Goal: Task Accomplishment & Management: Manage account settings

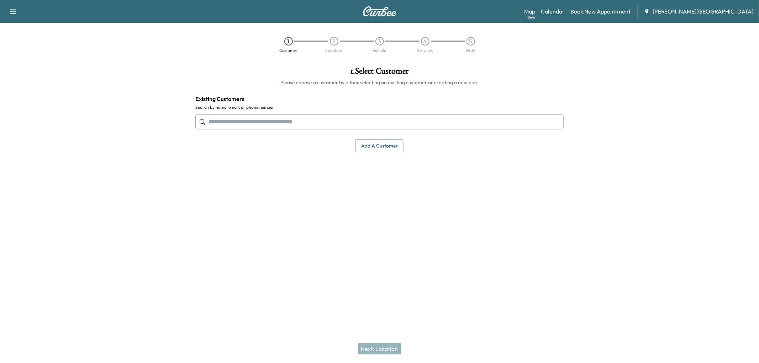
click at [565, 16] on link "Calendar" at bounding box center [553, 11] width 24 height 9
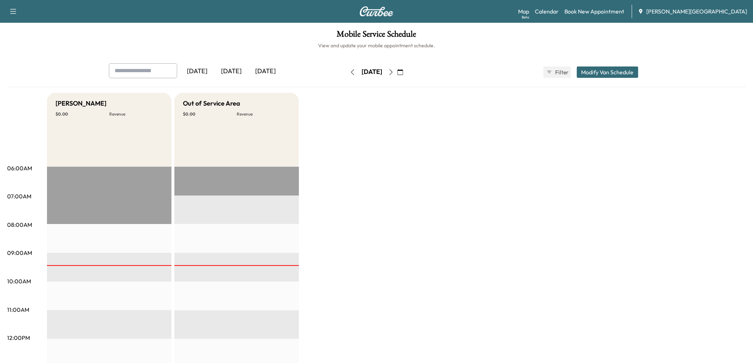
click at [248, 80] on div "[DATE]" at bounding box center [231, 71] width 34 height 16
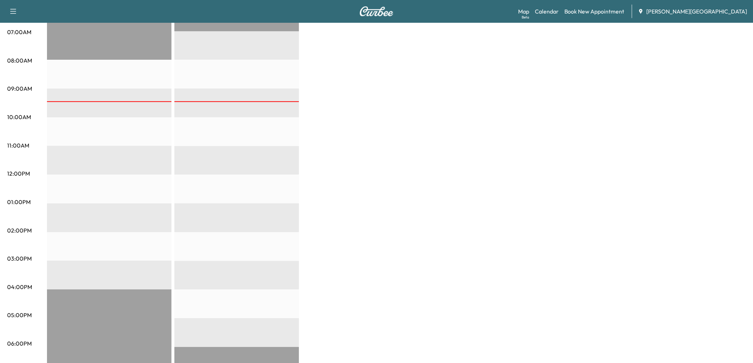
scroll to position [39, 0]
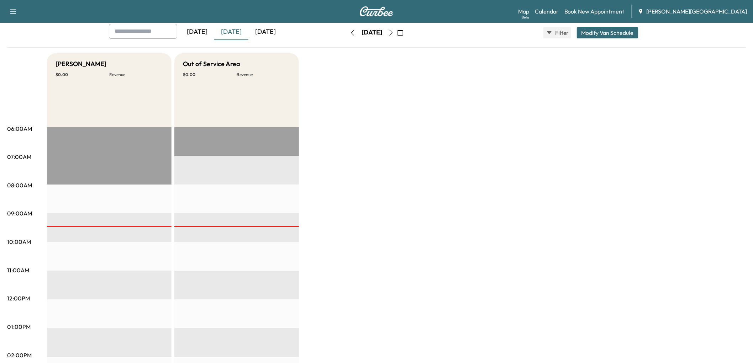
click at [194, 40] on div "[DATE]" at bounding box center [197, 32] width 34 height 16
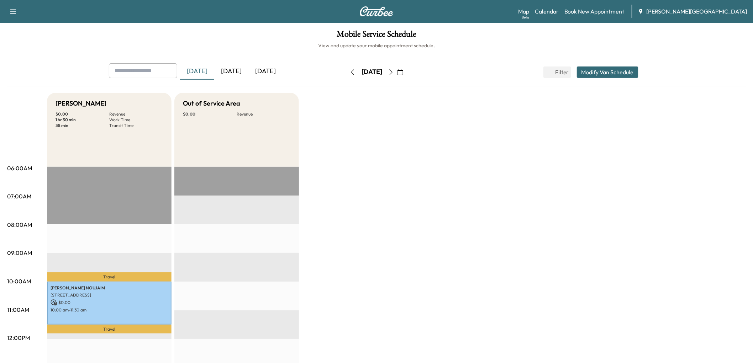
click at [248, 80] on div "[DATE]" at bounding box center [231, 71] width 34 height 16
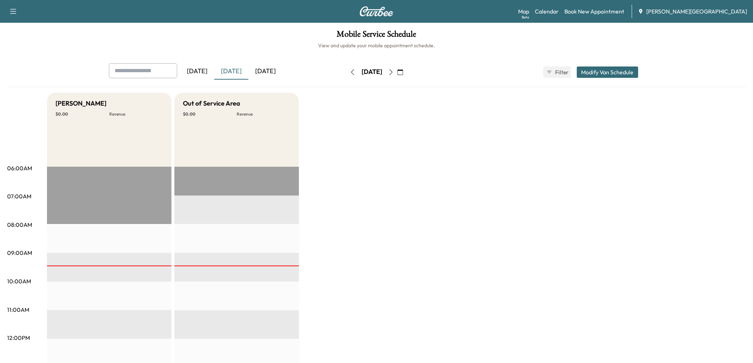
scroll to position [79, 0]
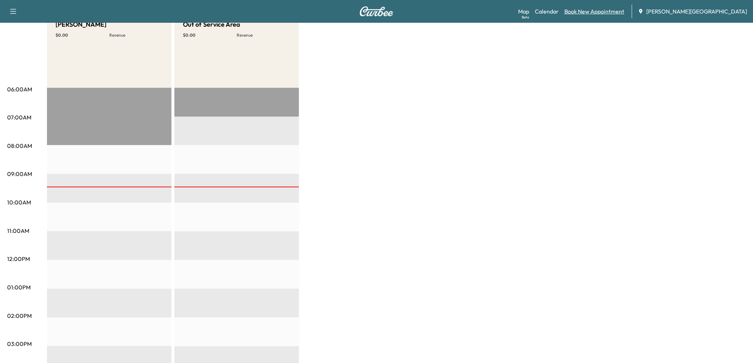
click at [609, 14] on link "Book New Appointment" at bounding box center [594, 11] width 60 height 9
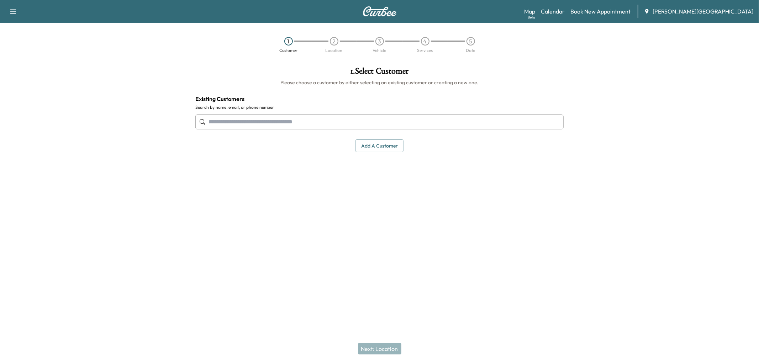
click at [361, 129] on input "text" at bounding box center [379, 122] width 368 height 15
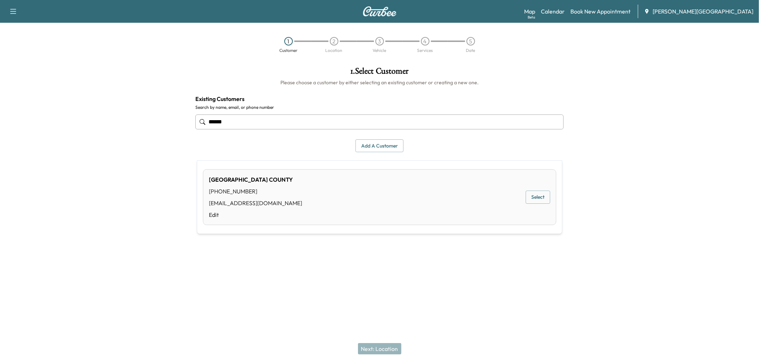
click at [534, 202] on button "Select" at bounding box center [537, 197] width 25 height 13
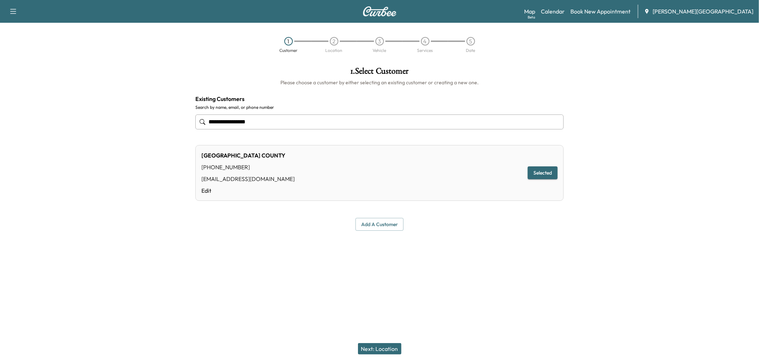
type input "**********"
click at [363, 349] on button "Next: Location" at bounding box center [379, 348] width 43 height 11
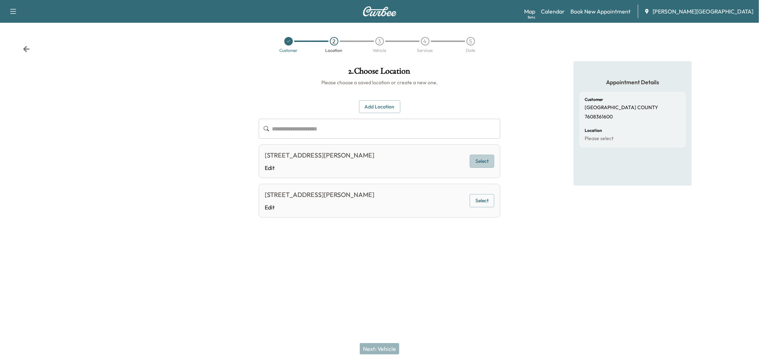
click at [470, 168] on button "Select" at bounding box center [482, 161] width 25 height 13
click at [367, 347] on button "Next: Vehicle" at bounding box center [379, 348] width 39 height 11
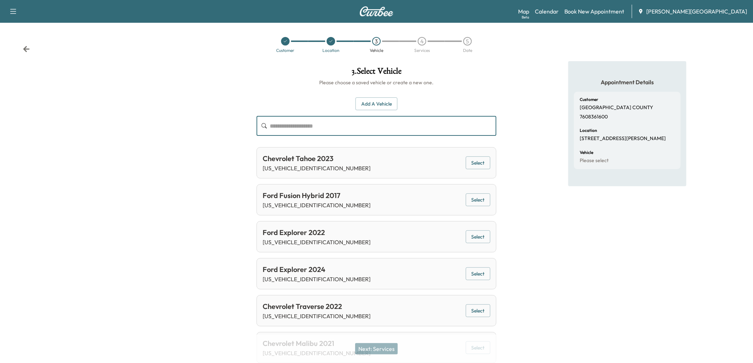
paste input "**********"
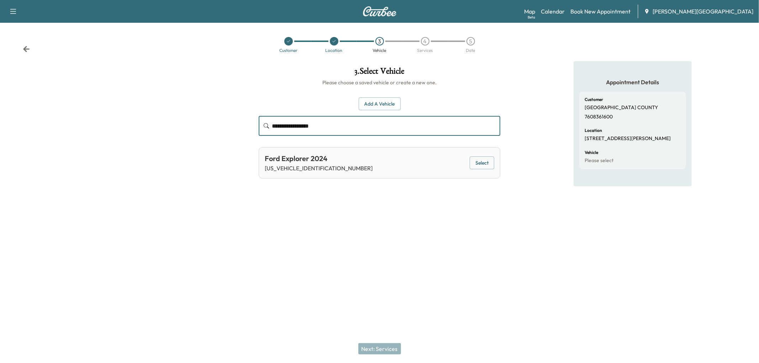
type input "**********"
click at [475, 170] on button "Select" at bounding box center [482, 163] width 25 height 13
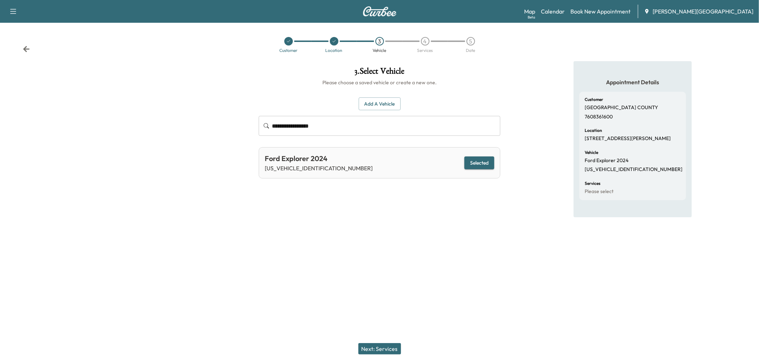
click at [383, 345] on button "Next: Services" at bounding box center [379, 348] width 43 height 11
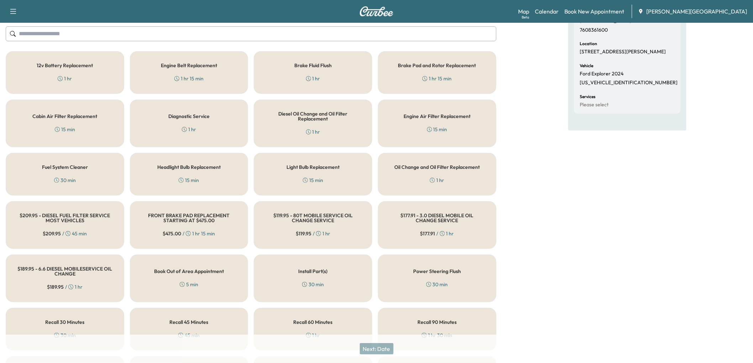
scroll to position [118, 0]
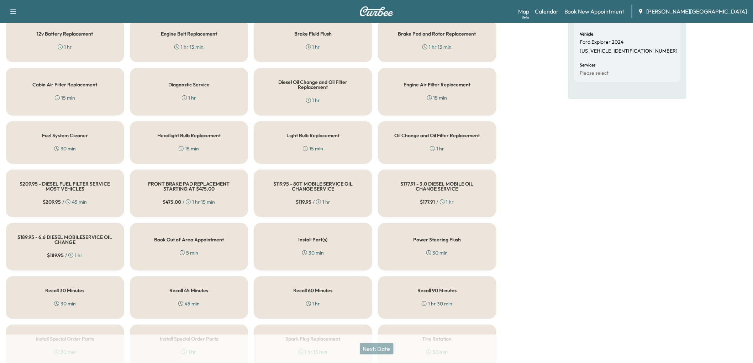
drag, startPoint x: 416, startPoint y: 207, endPoint x: 419, endPoint y: 207, distance: 3.6
click at [417, 164] on div "Oil Change and Oil Filter Replacement 1 hr" at bounding box center [437, 142] width 118 height 43
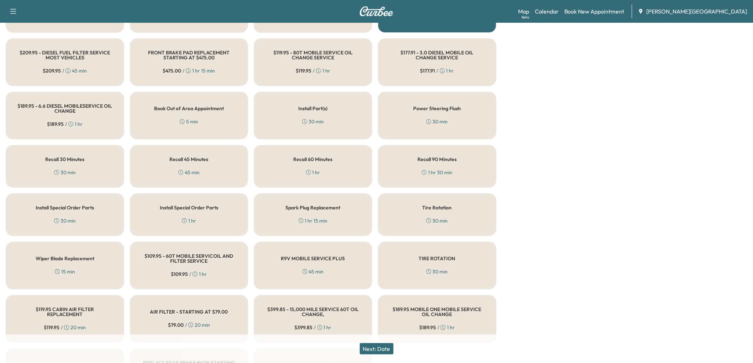
scroll to position [276, 0]
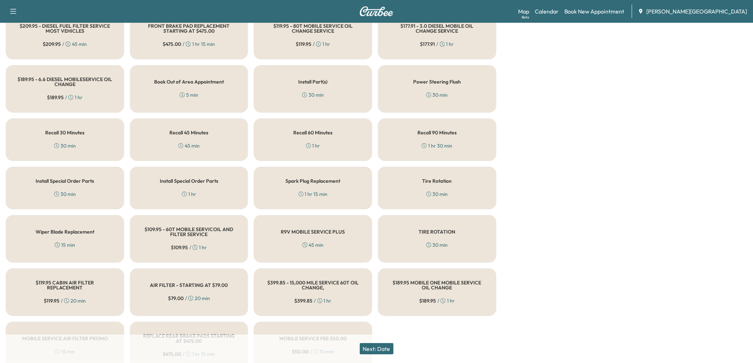
click at [381, 347] on button "Next: Date" at bounding box center [377, 348] width 34 height 11
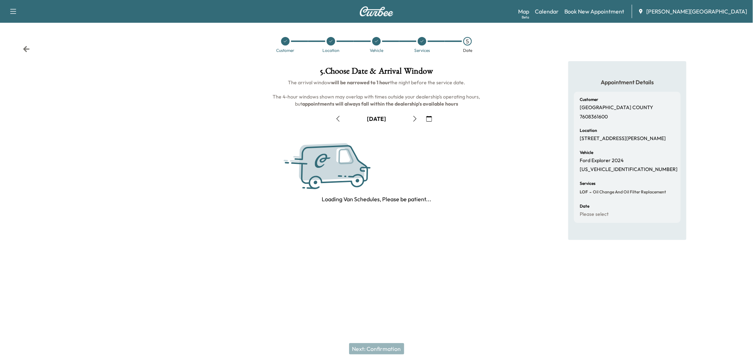
scroll to position [0, 0]
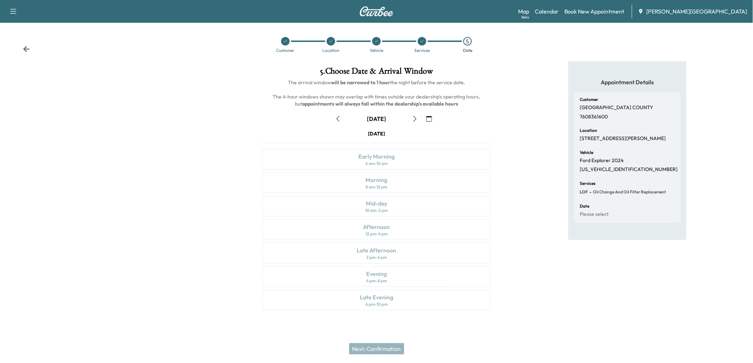
click at [341, 122] on icon "button" at bounding box center [338, 119] width 6 height 6
click at [402, 193] on div "Morning 8 am - 12 pm" at bounding box center [376, 183] width 228 height 21
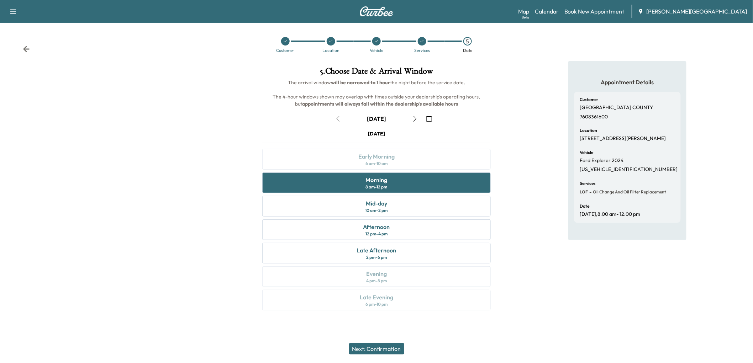
click at [390, 343] on button "Next: Confirmation" at bounding box center [376, 348] width 55 height 11
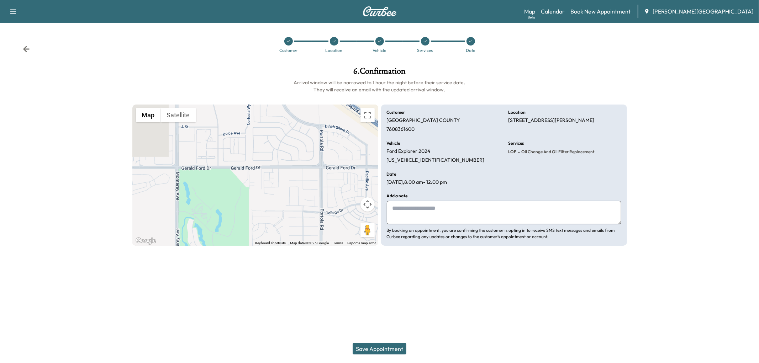
paste textarea "**********"
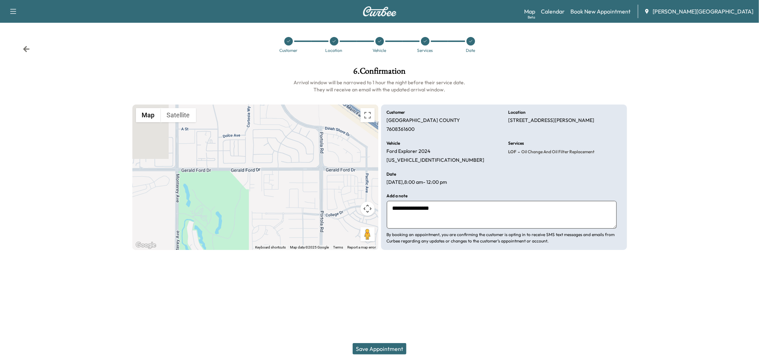
type textarea "**********"
click at [393, 344] on button "Save Appointment" at bounding box center [380, 348] width 54 height 11
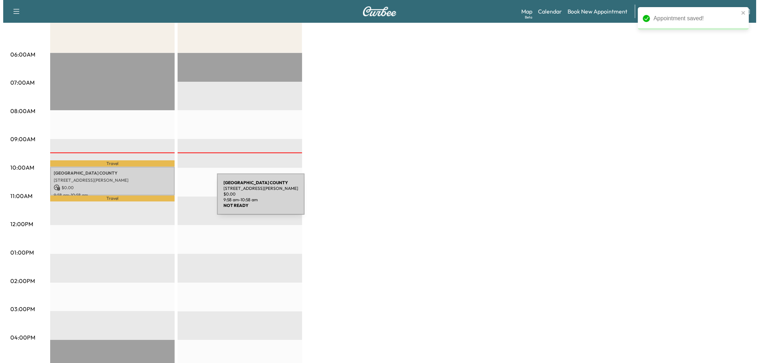
scroll to position [118, 0]
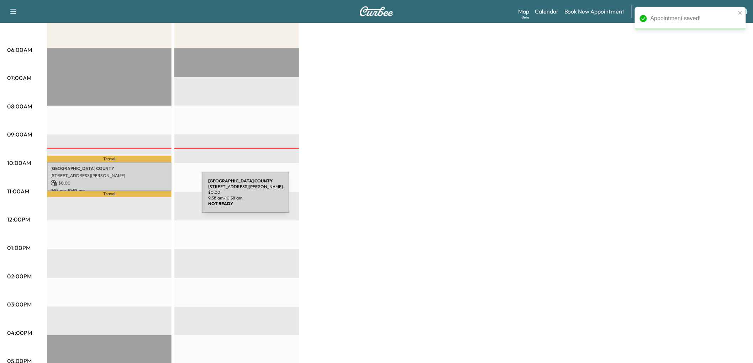
click at [148, 179] on p "[STREET_ADDRESS][PERSON_NAME]" at bounding box center [109, 176] width 117 height 6
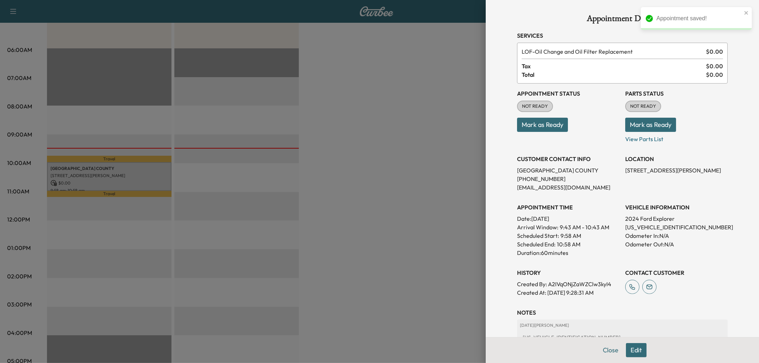
click at [526, 132] on button "Mark as Ready" at bounding box center [542, 125] width 51 height 14
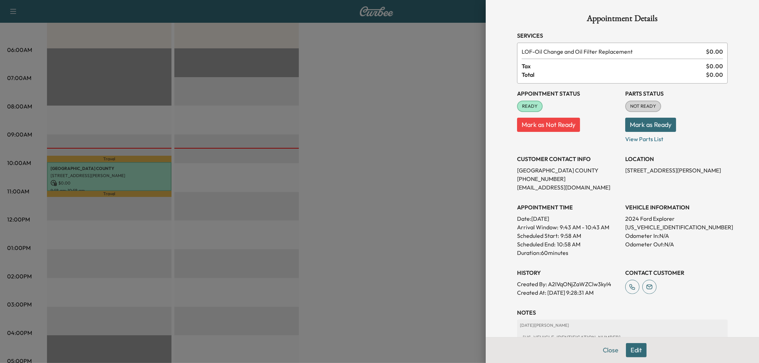
click at [386, 172] on div at bounding box center [379, 181] width 759 height 363
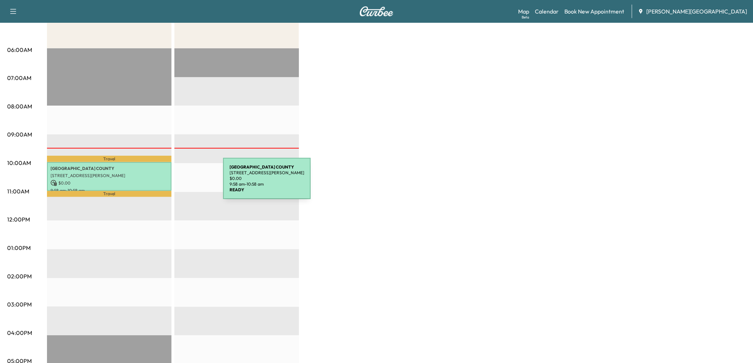
click at [168, 171] on p "[GEOGRAPHIC_DATA]" at bounding box center [109, 169] width 117 height 6
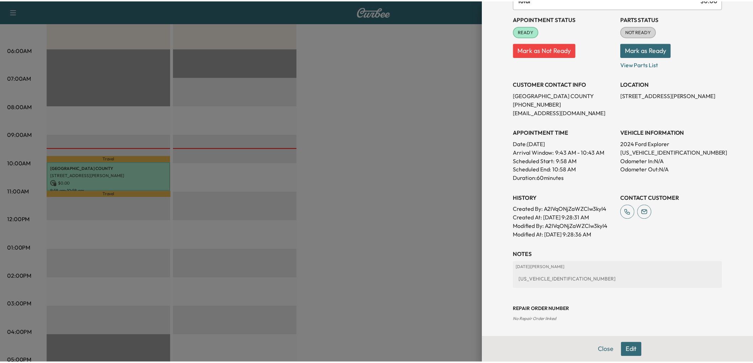
scroll to position [158, 0]
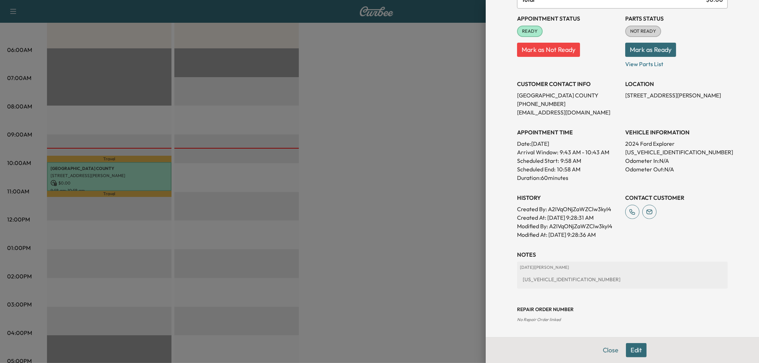
click at [395, 212] on div at bounding box center [379, 181] width 759 height 363
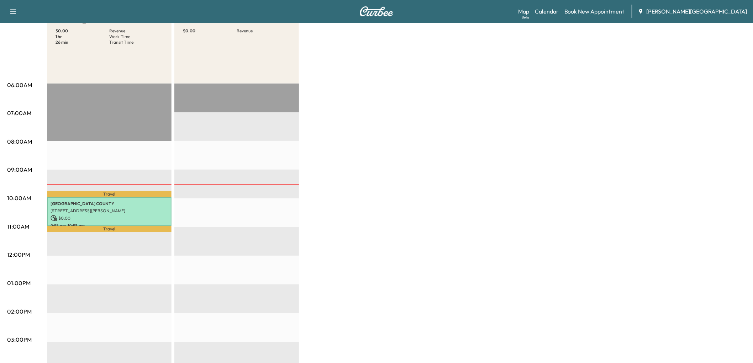
scroll to position [0, 0]
